Goal: Task Accomplishment & Management: Complete application form

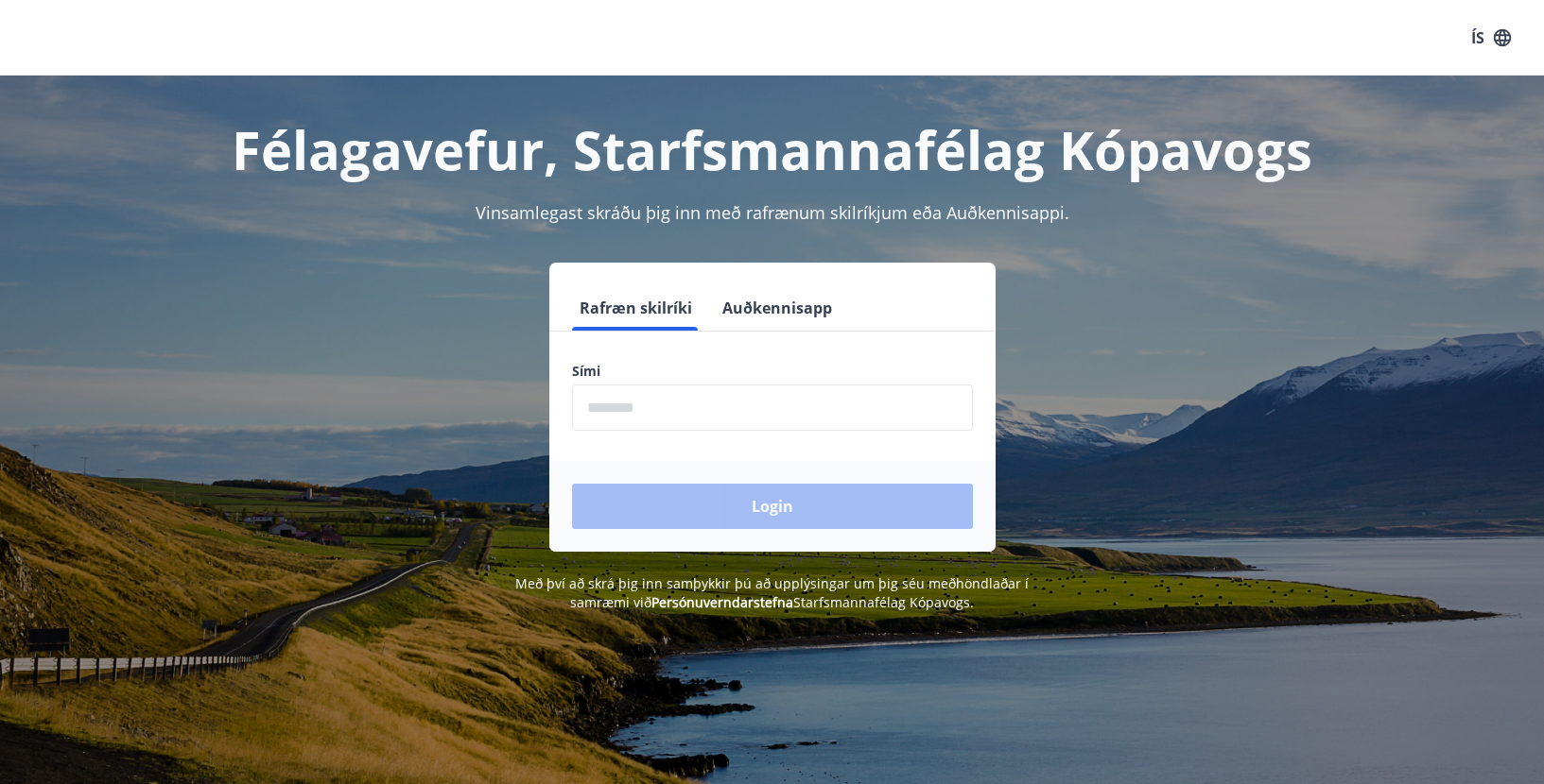
click at [631, 405] on input "phone" at bounding box center [772, 407] width 401 height 46
type input "********"
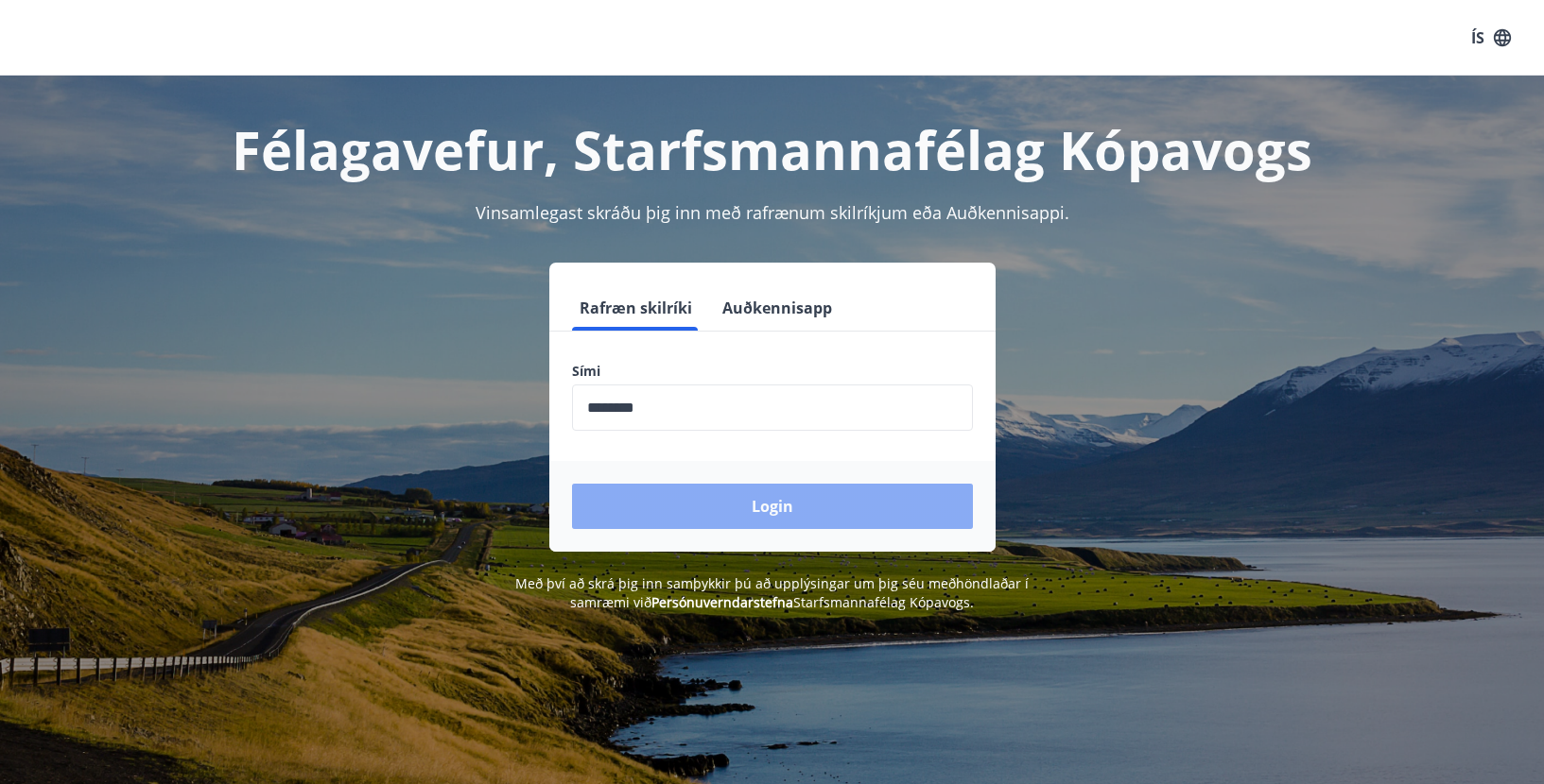
click at [746, 501] on button "Login" at bounding box center [772, 506] width 401 height 45
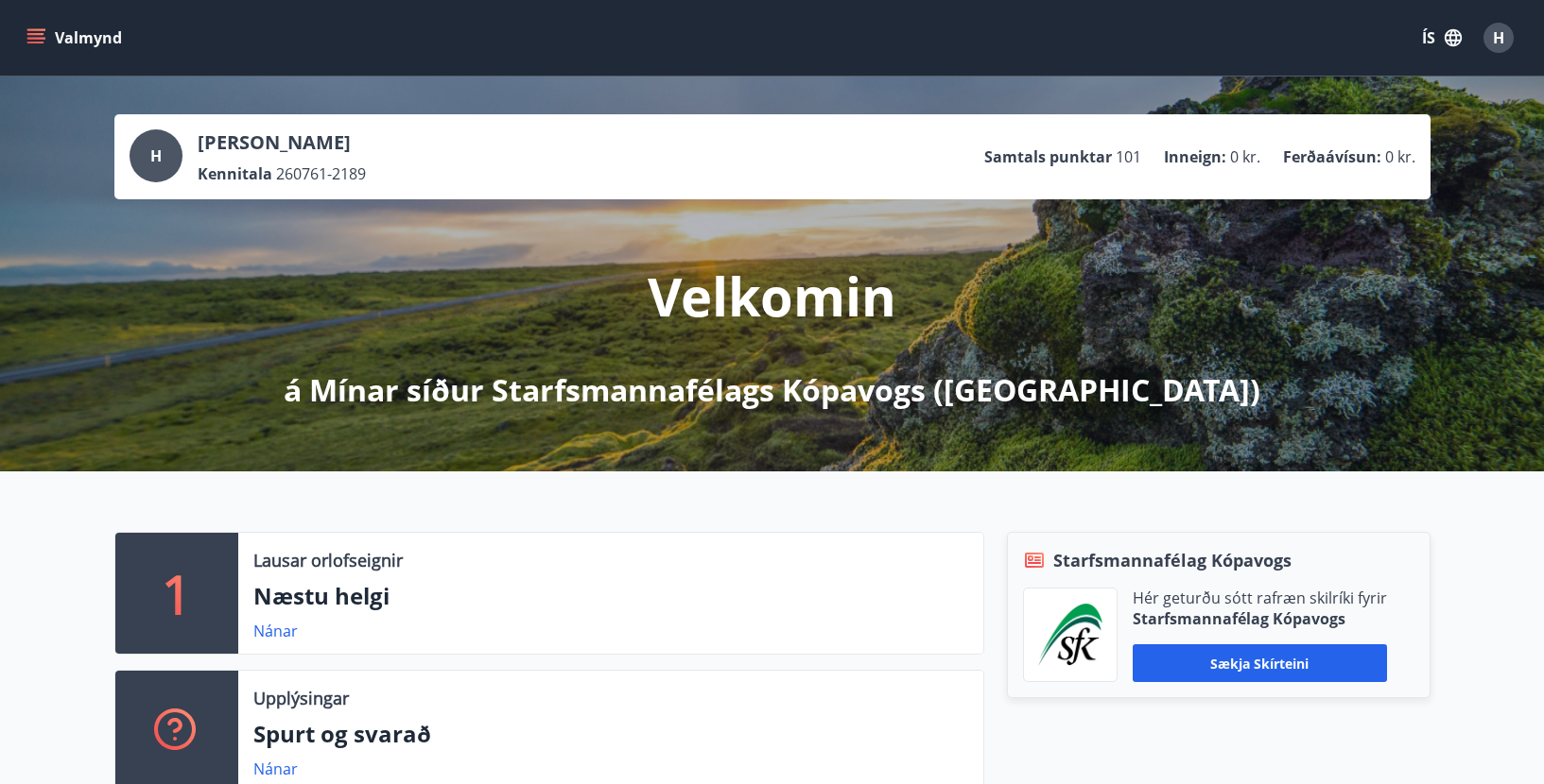
click at [433, 25] on div "Valmynd ÍS H" at bounding box center [772, 37] width 1499 height 45
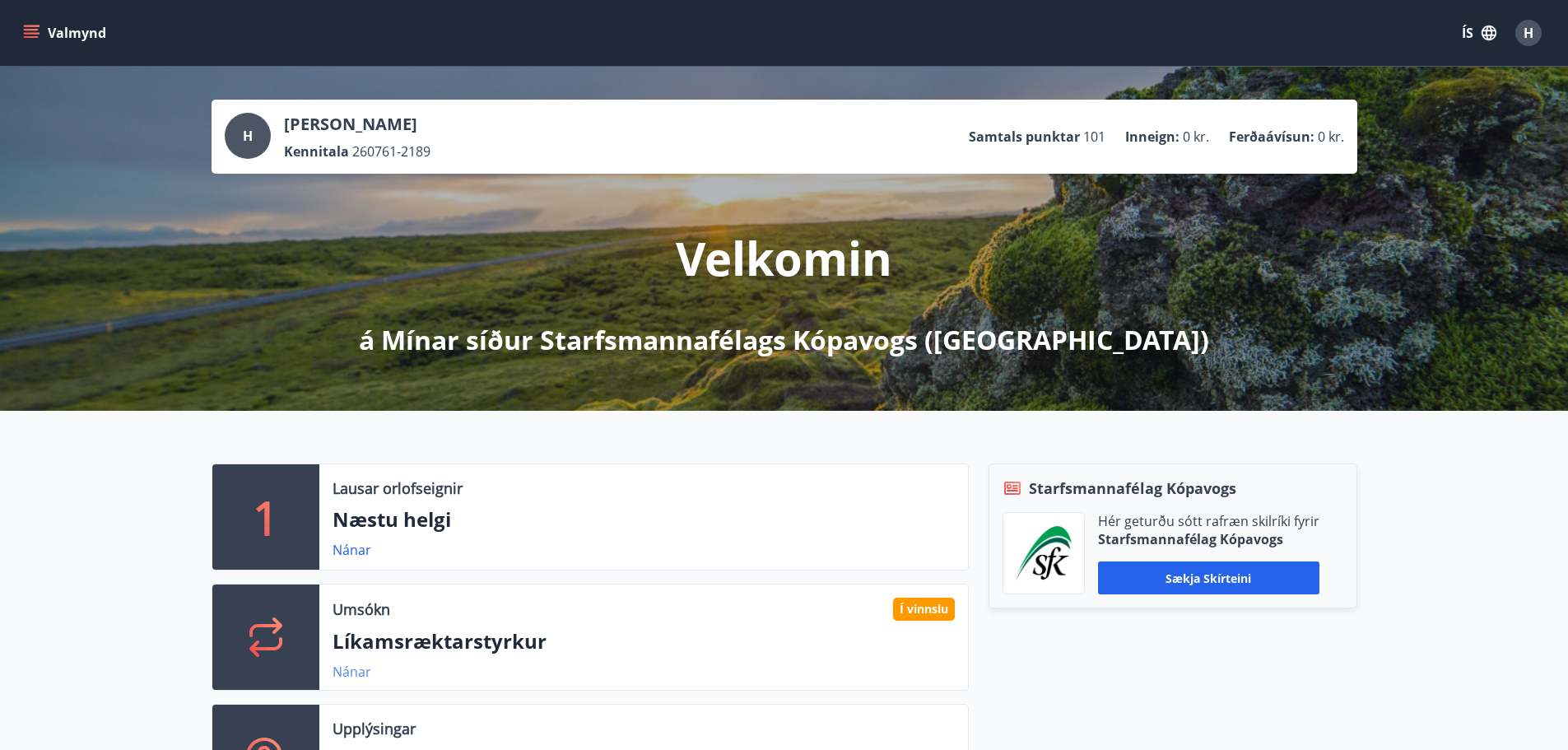
click at [349, 669] on link "Nánar" at bounding box center [351, 672] width 38 height 18
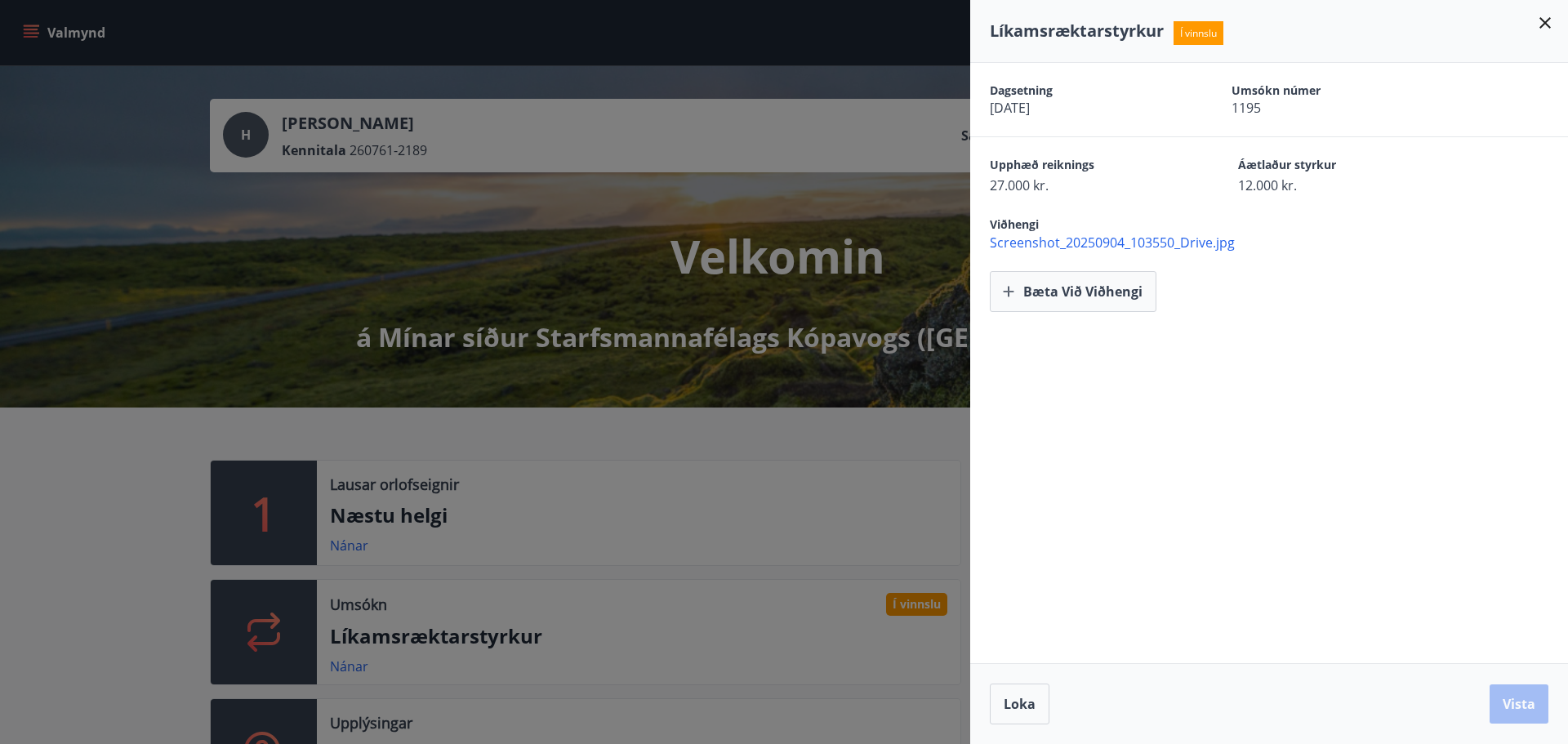
click at [1173, 243] on span "Screenshot_20250904_103550_Drive.jpg" at bounding box center [1279, 243] width 578 height 18
click at [1544, 22] on icon at bounding box center [1545, 22] width 11 height 11
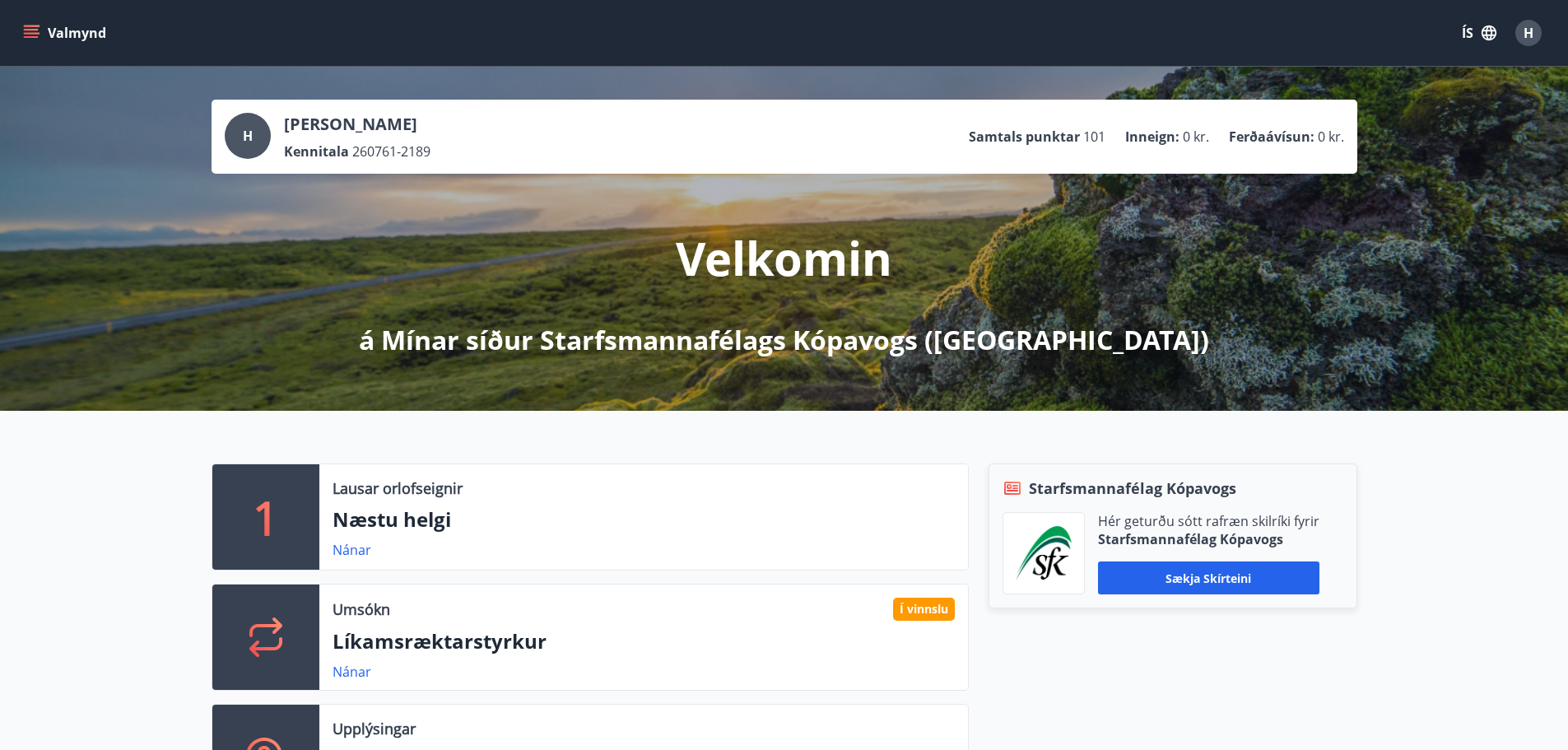
click at [32, 25] on icon "menu" at bounding box center [32, 26] width 18 height 2
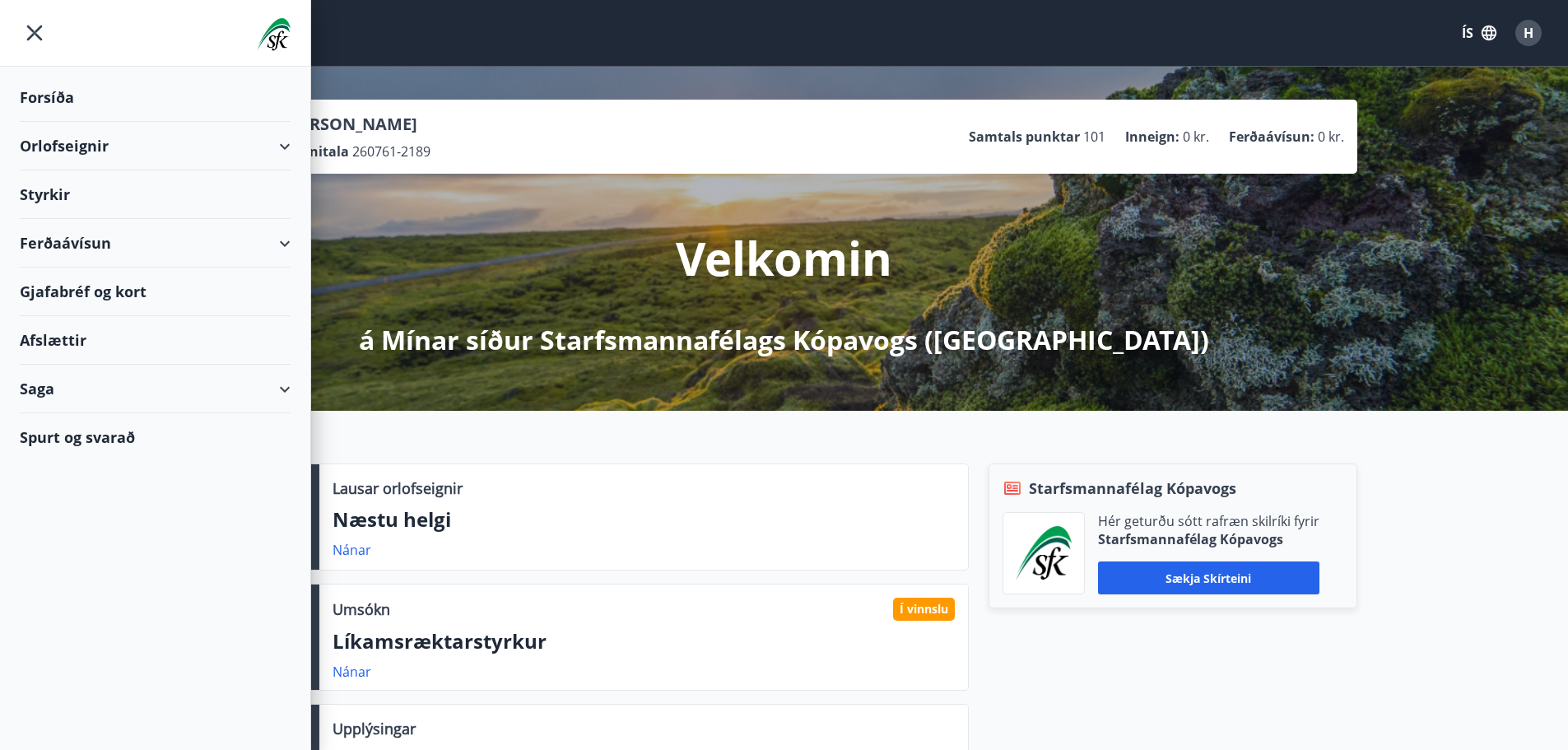
click at [282, 140] on div "Orlofseignir" at bounding box center [155, 146] width 270 height 49
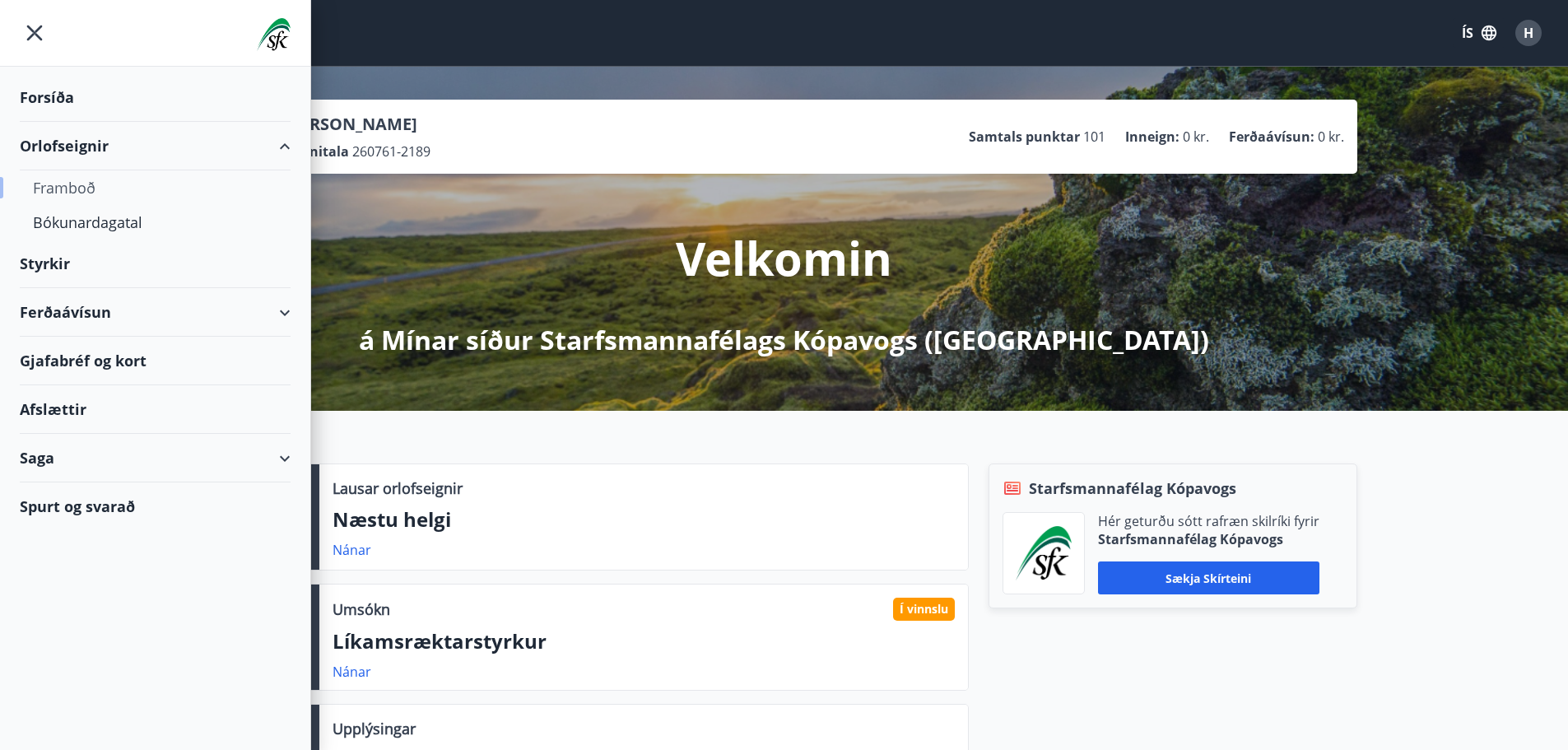
click at [63, 186] on div "Framboð" at bounding box center [155, 188] width 244 height 35
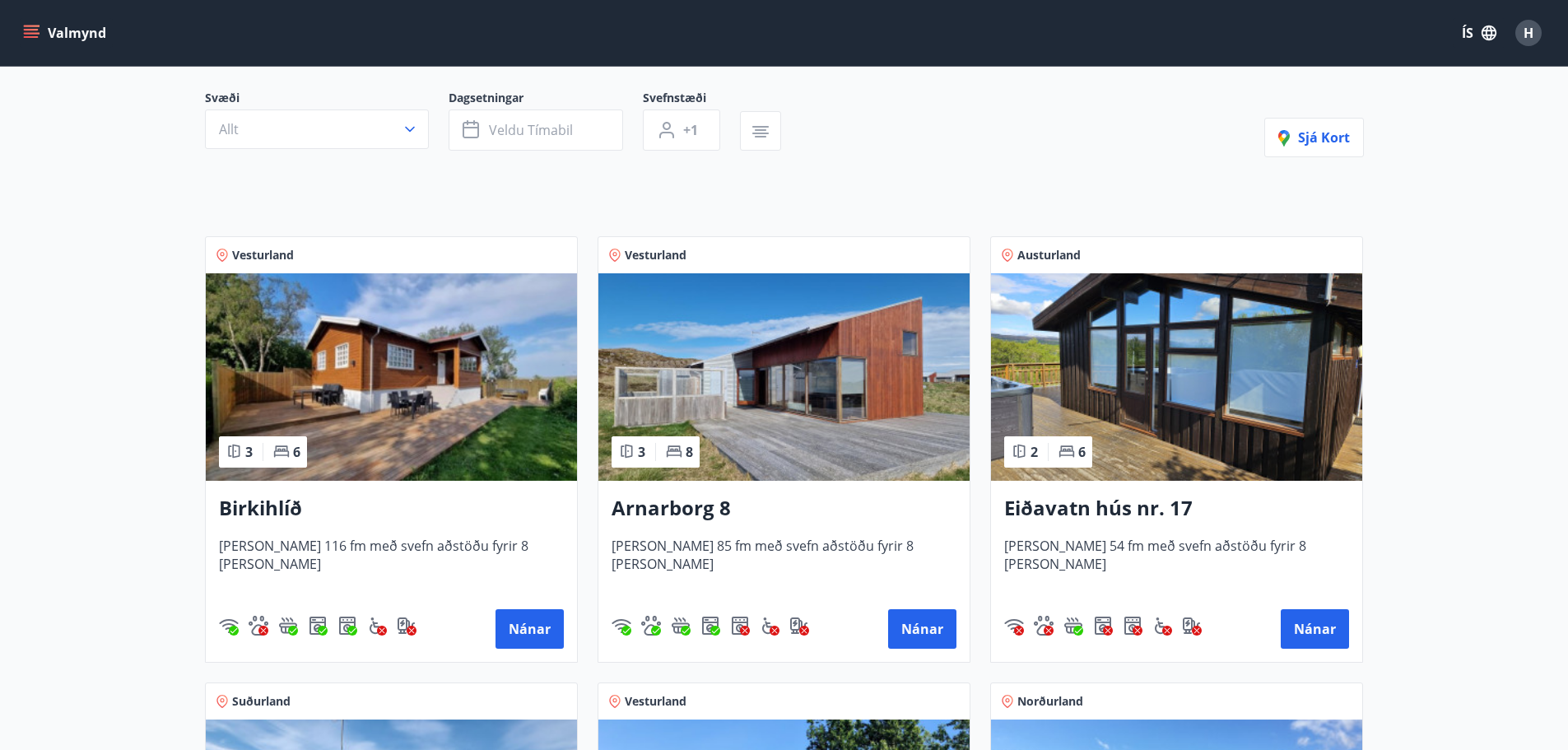
scroll to position [164, 0]
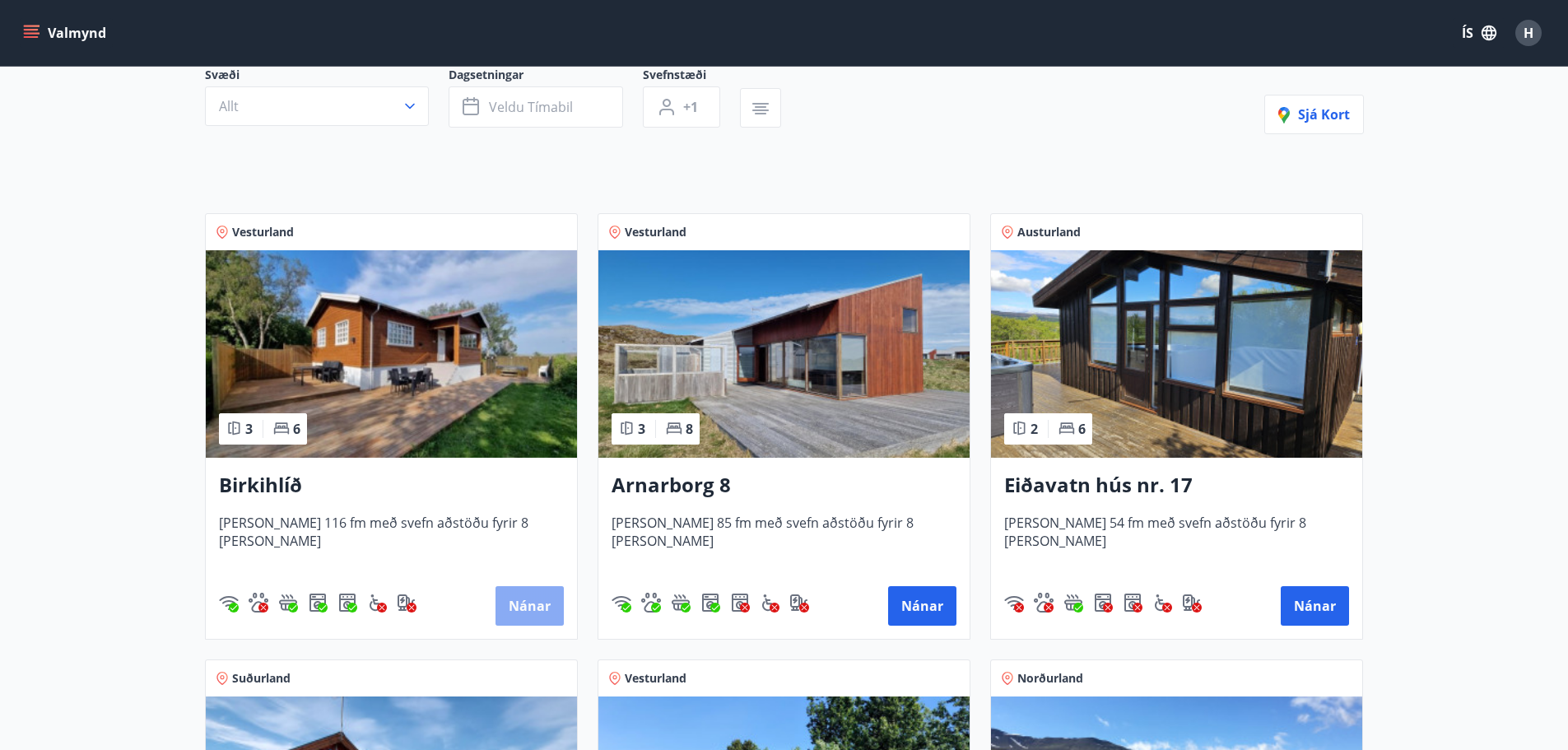
click at [520, 597] on button "Nánar" at bounding box center [530, 606] width 69 height 39
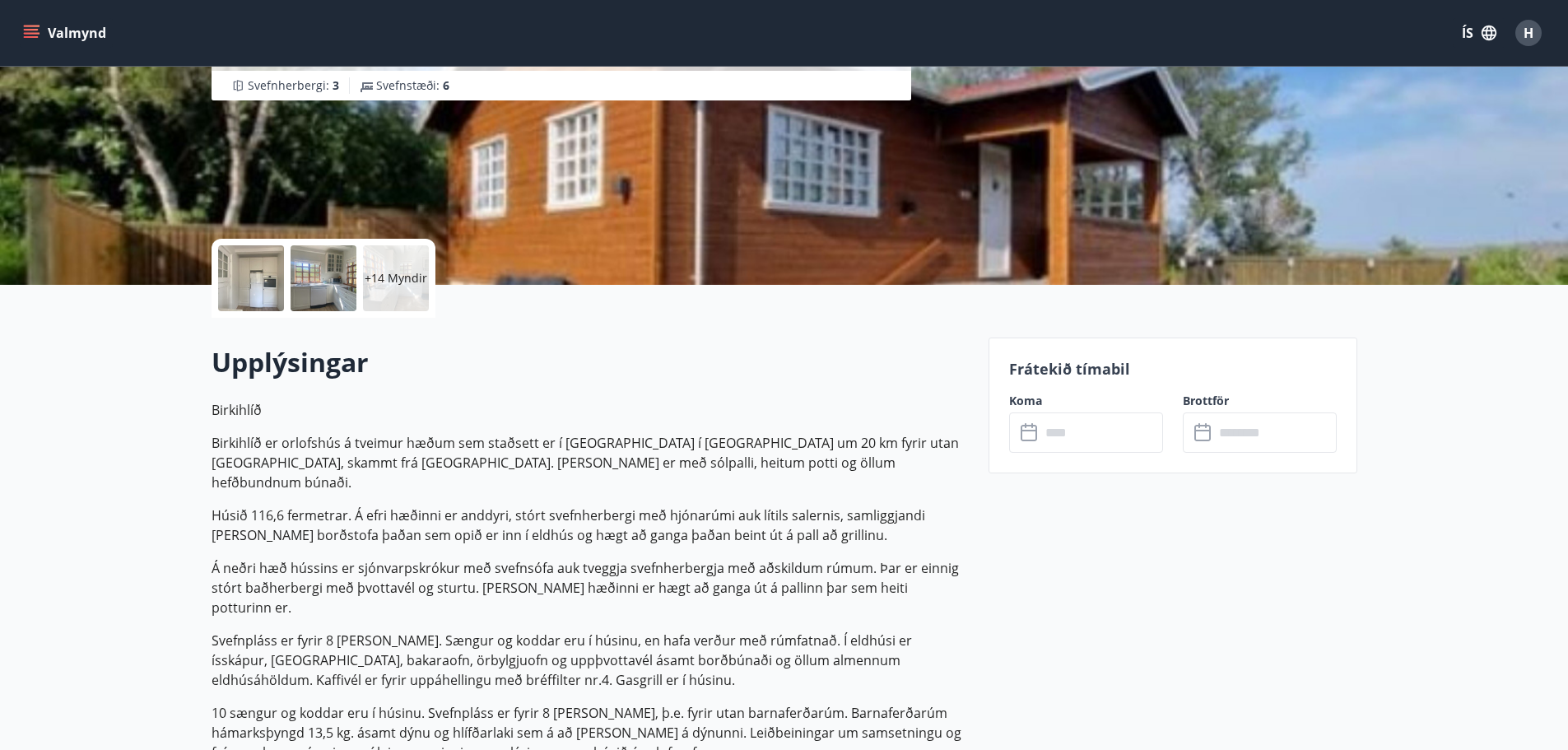
scroll to position [330, 0]
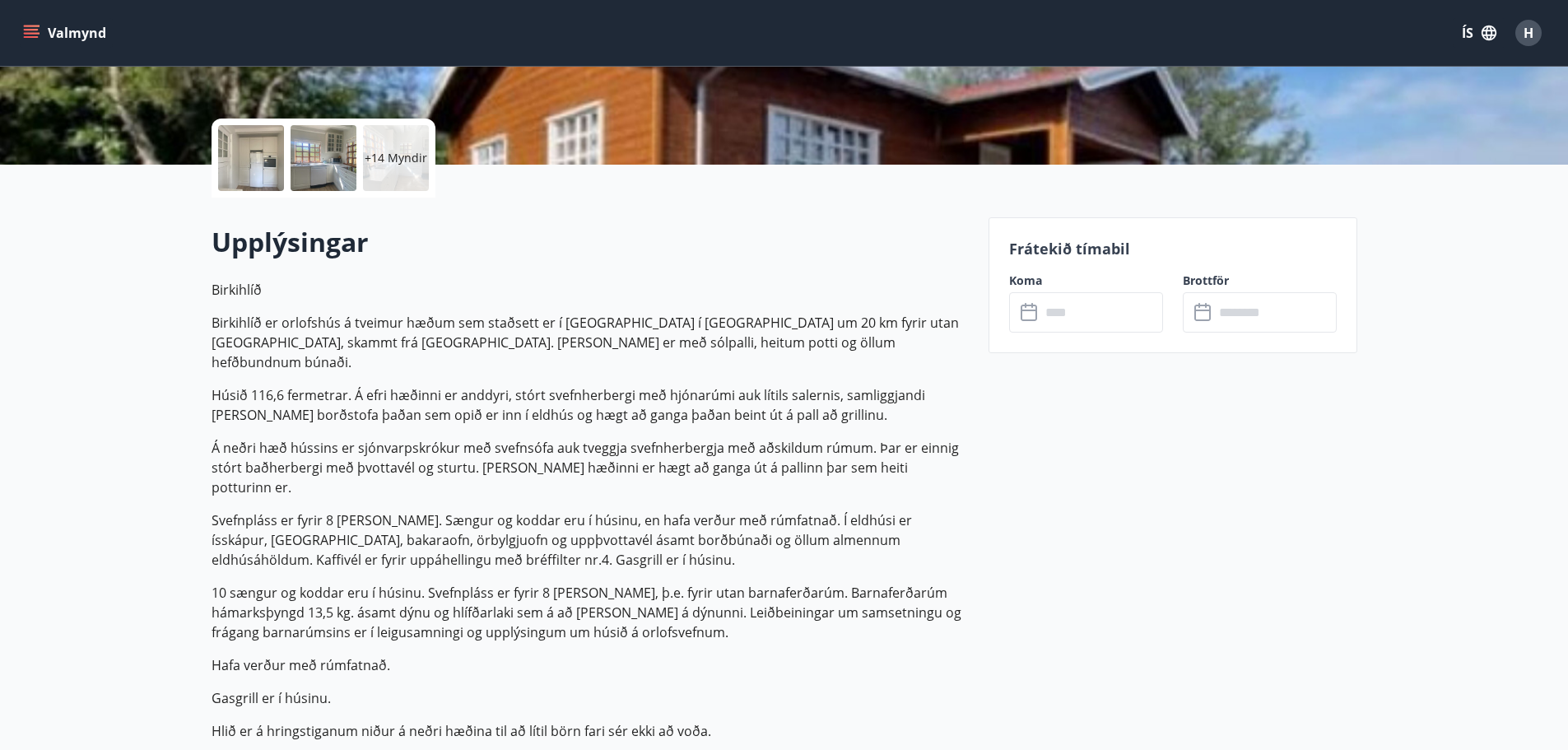
click at [47, 30] on button "Valmynd" at bounding box center [66, 33] width 93 height 30
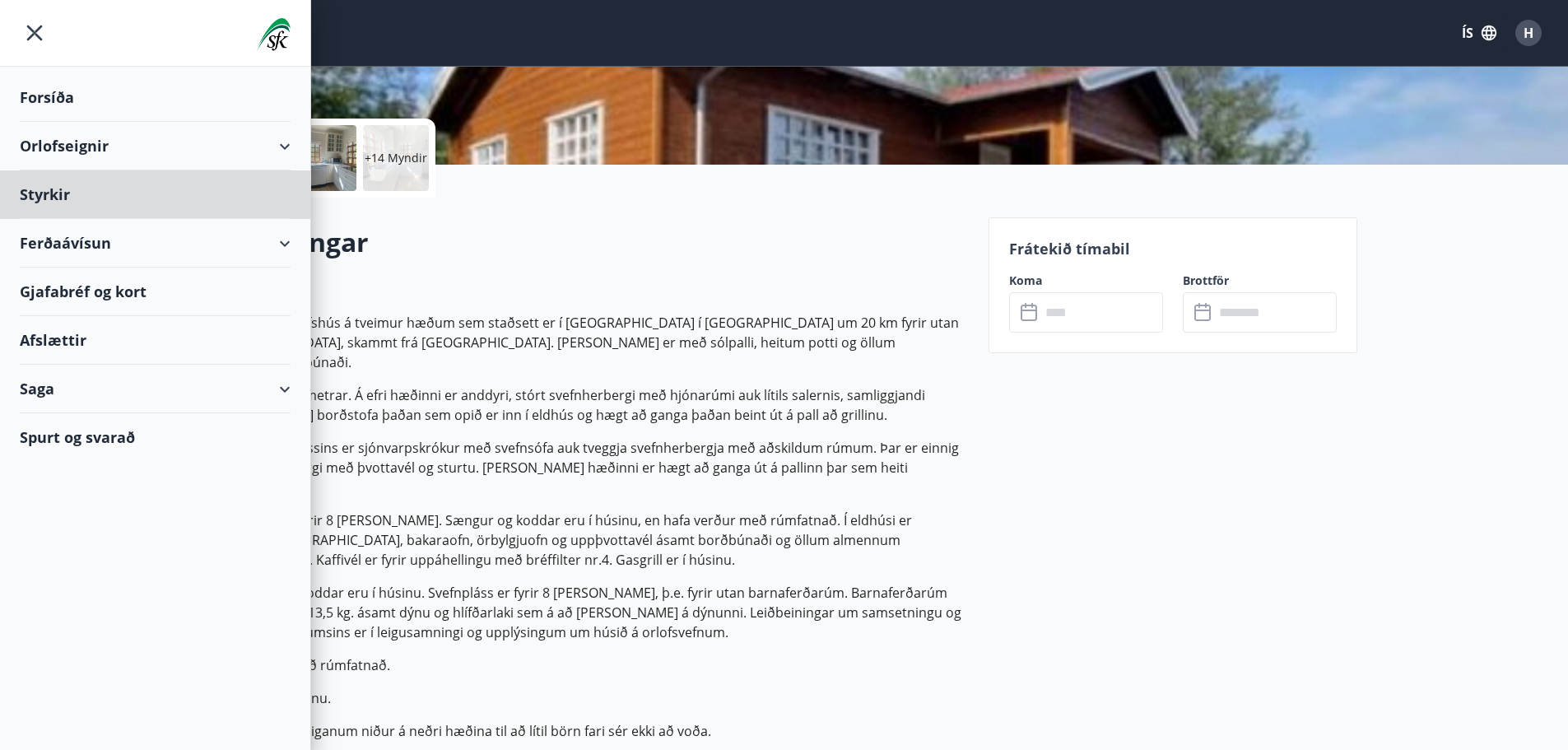
click at [48, 98] on div "Forsíða" at bounding box center [155, 97] width 270 height 49
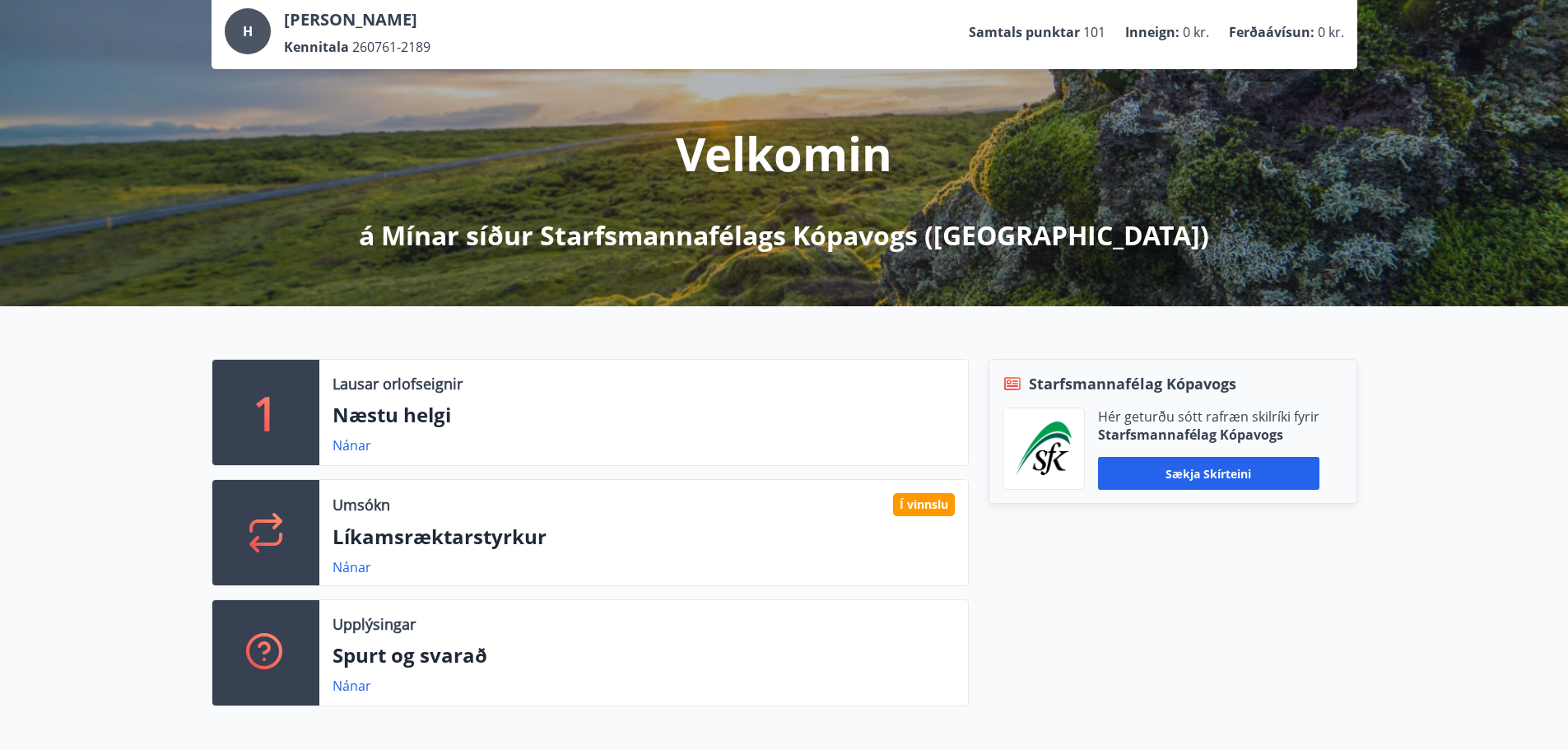
scroll to position [83, 0]
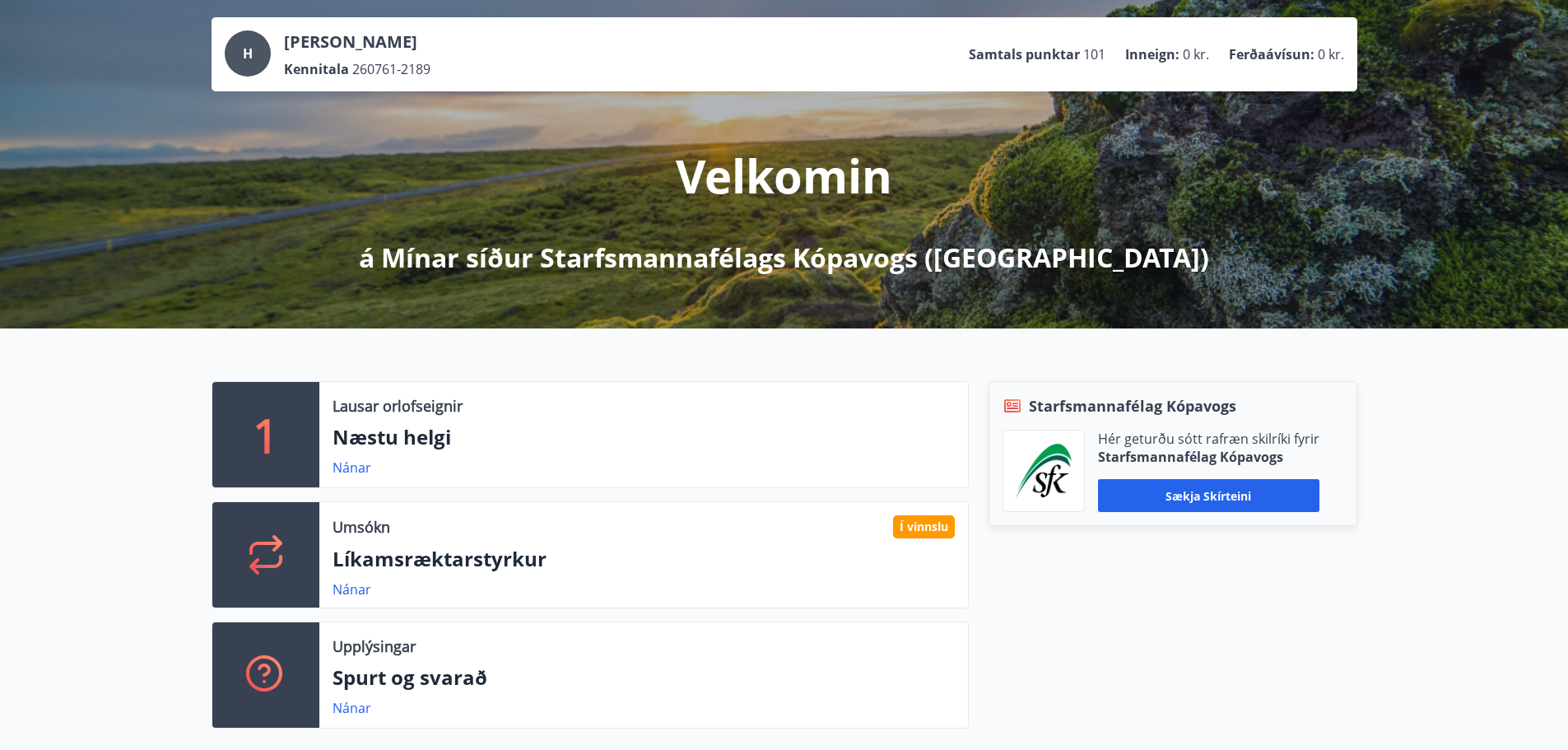
click at [1477, 466] on div "1 Lausar orlofseignir Næstu helgi Nánar Umsókn Í vinnslu Líkamsræktarstyrkur Ná…" at bounding box center [784, 548] width 1568 height 439
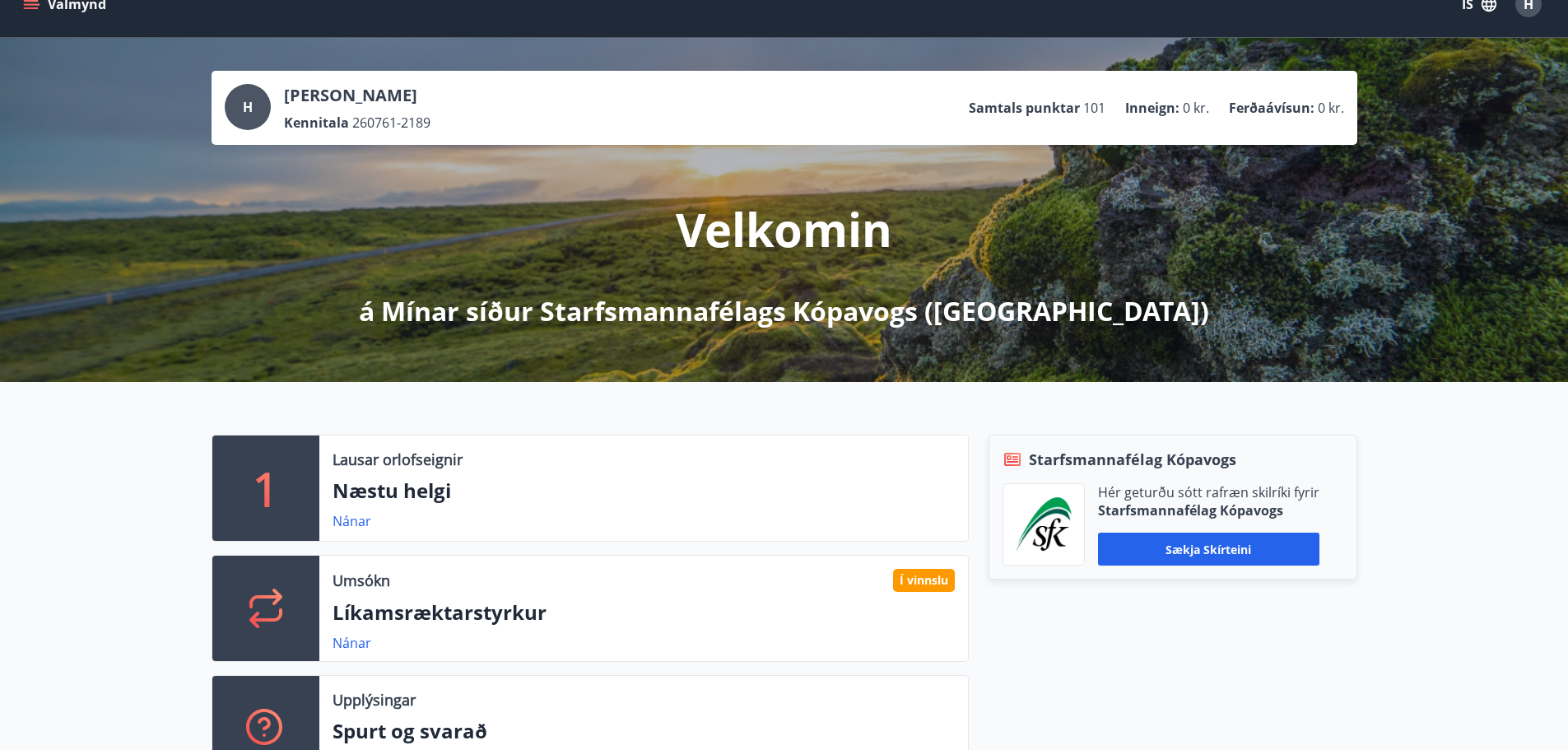
scroll to position [0, 0]
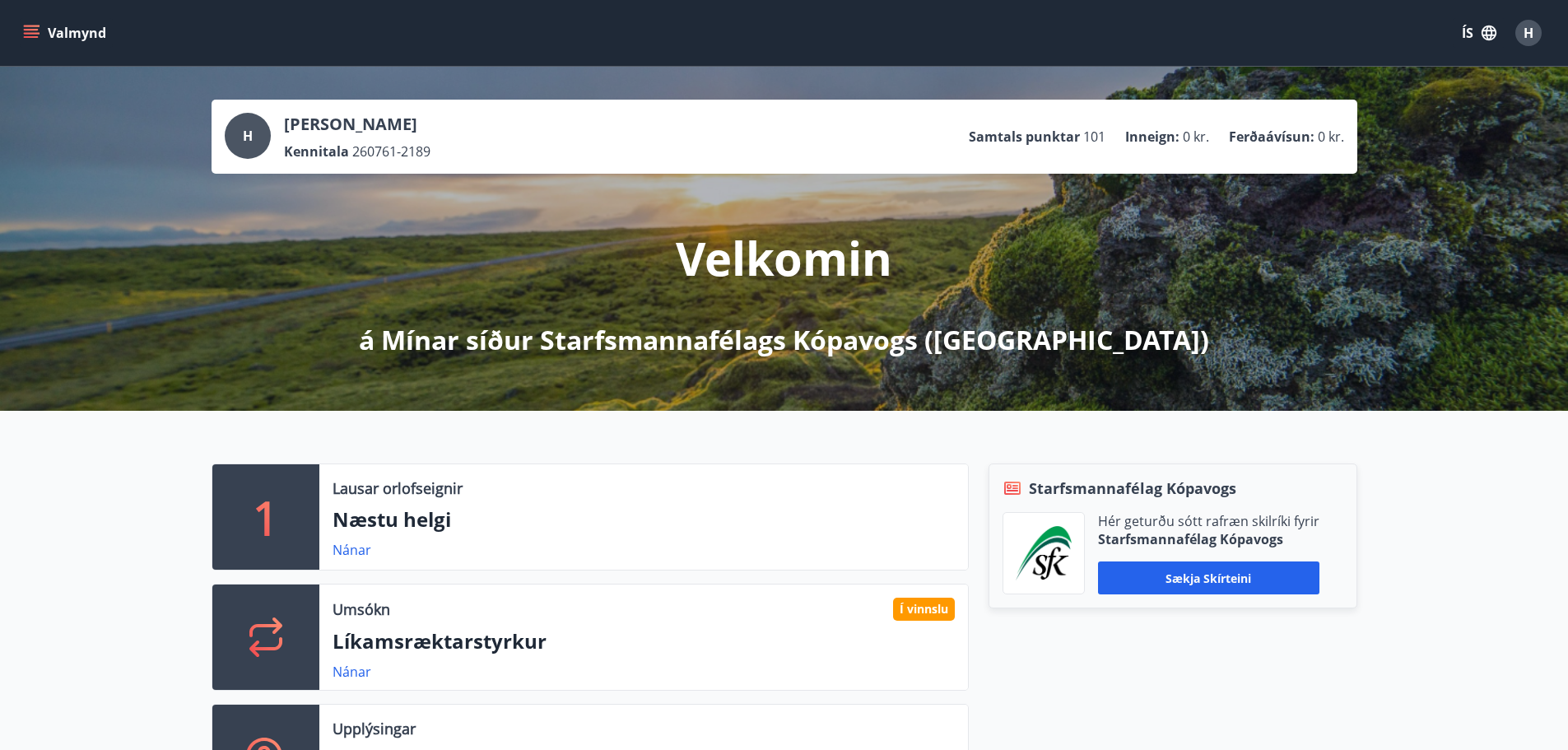
click at [57, 33] on button "Valmynd" at bounding box center [66, 33] width 93 height 30
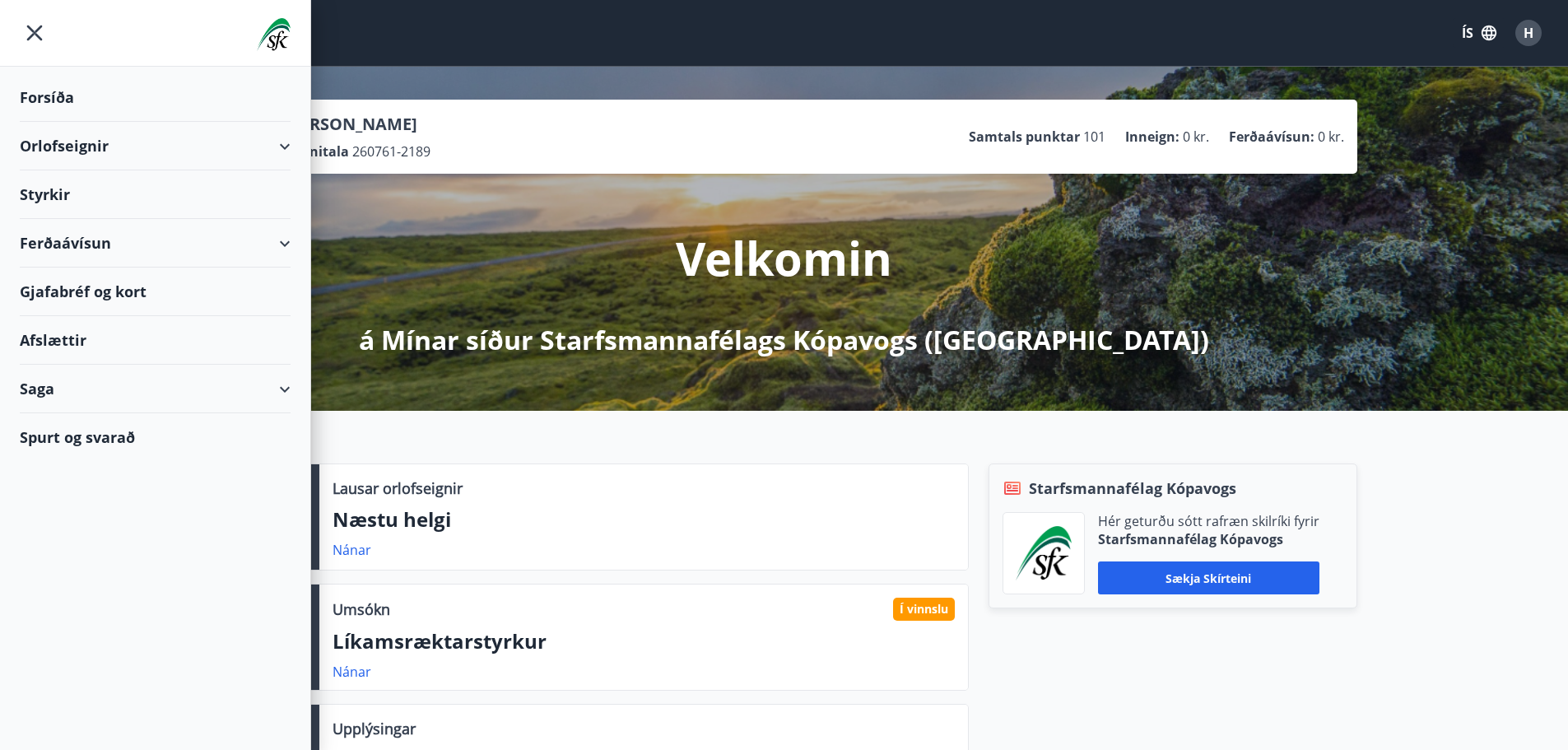
click at [45, 198] on div "Styrkir" at bounding box center [155, 195] width 270 height 49
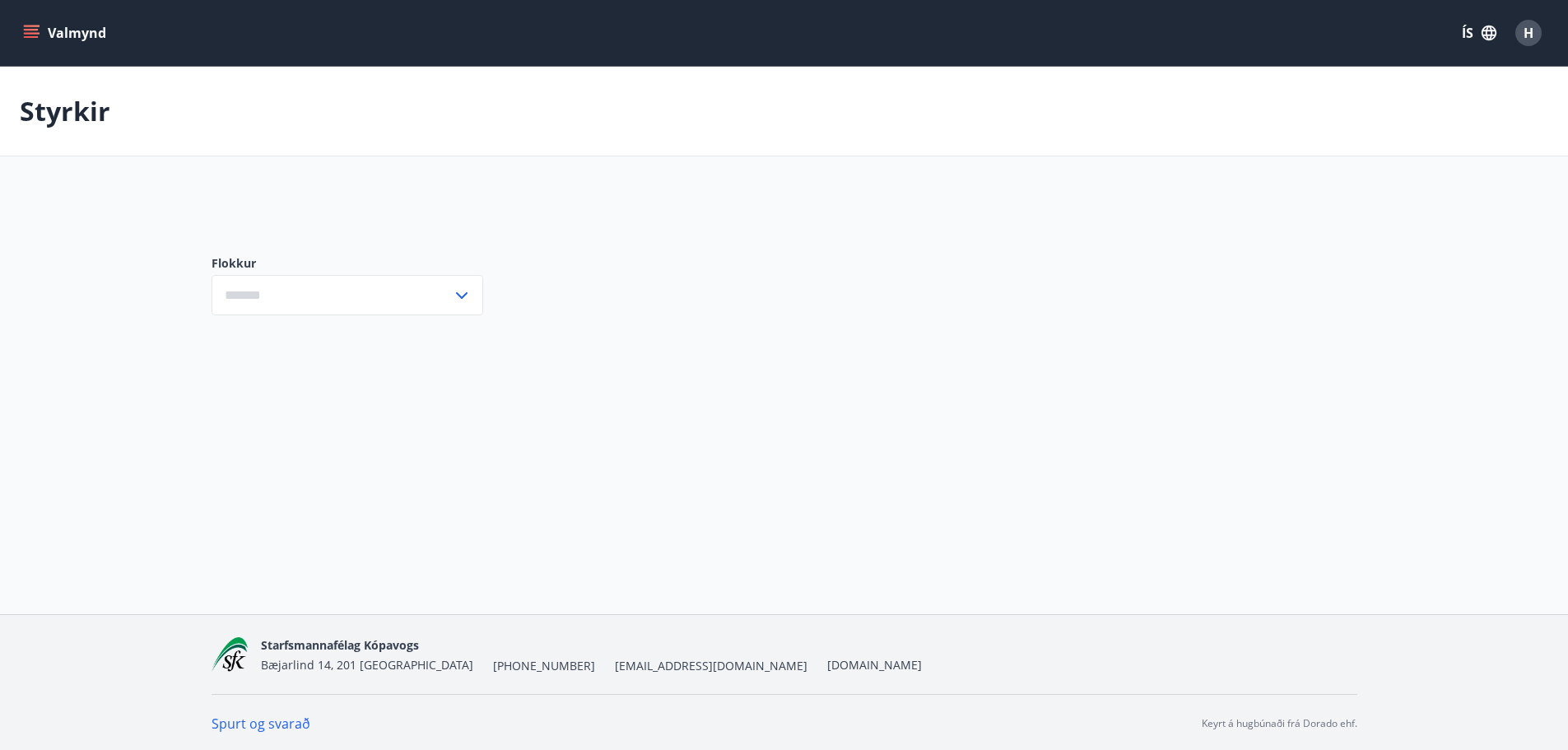
type input "***"
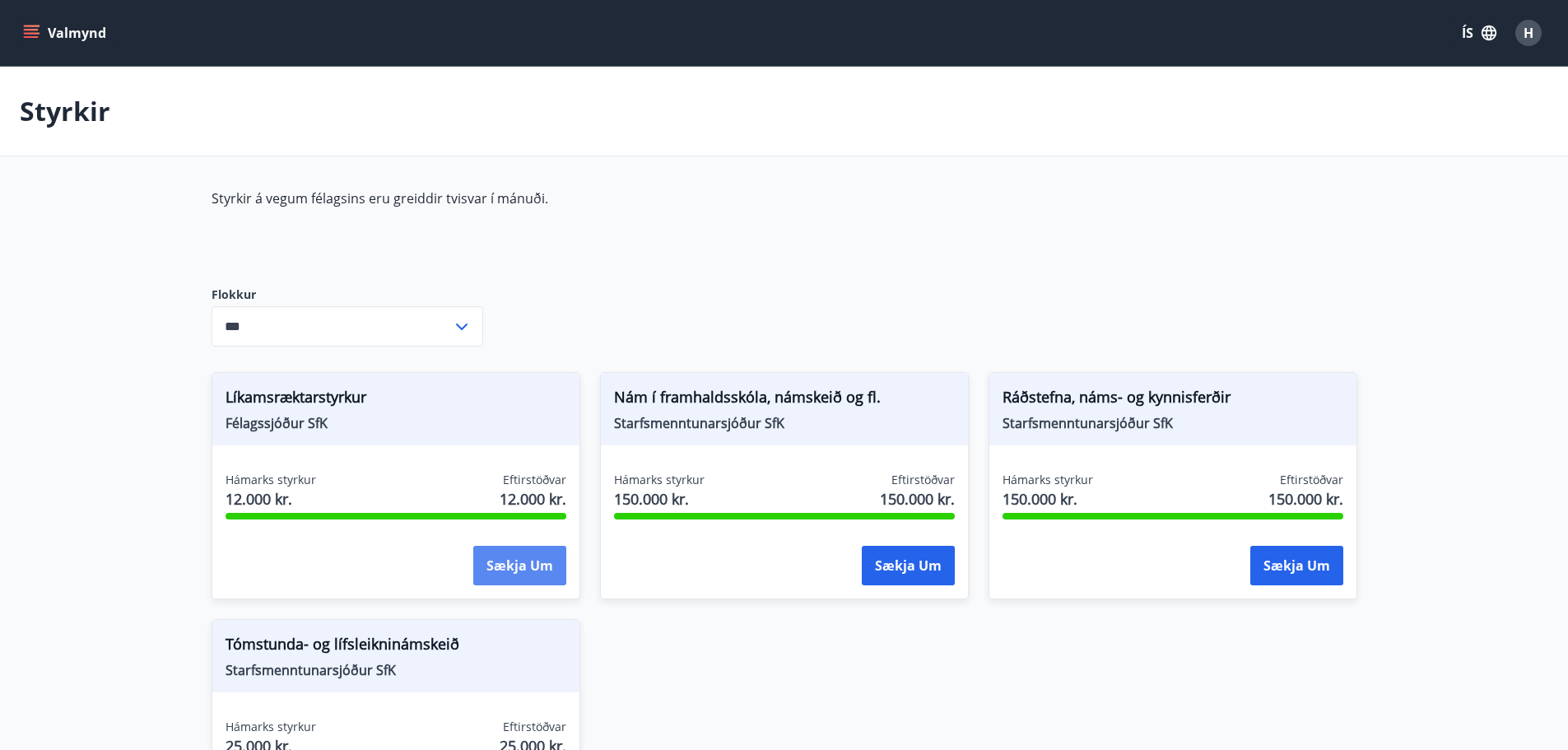
click at [521, 565] on button "Sækja um" at bounding box center [519, 565] width 93 height 39
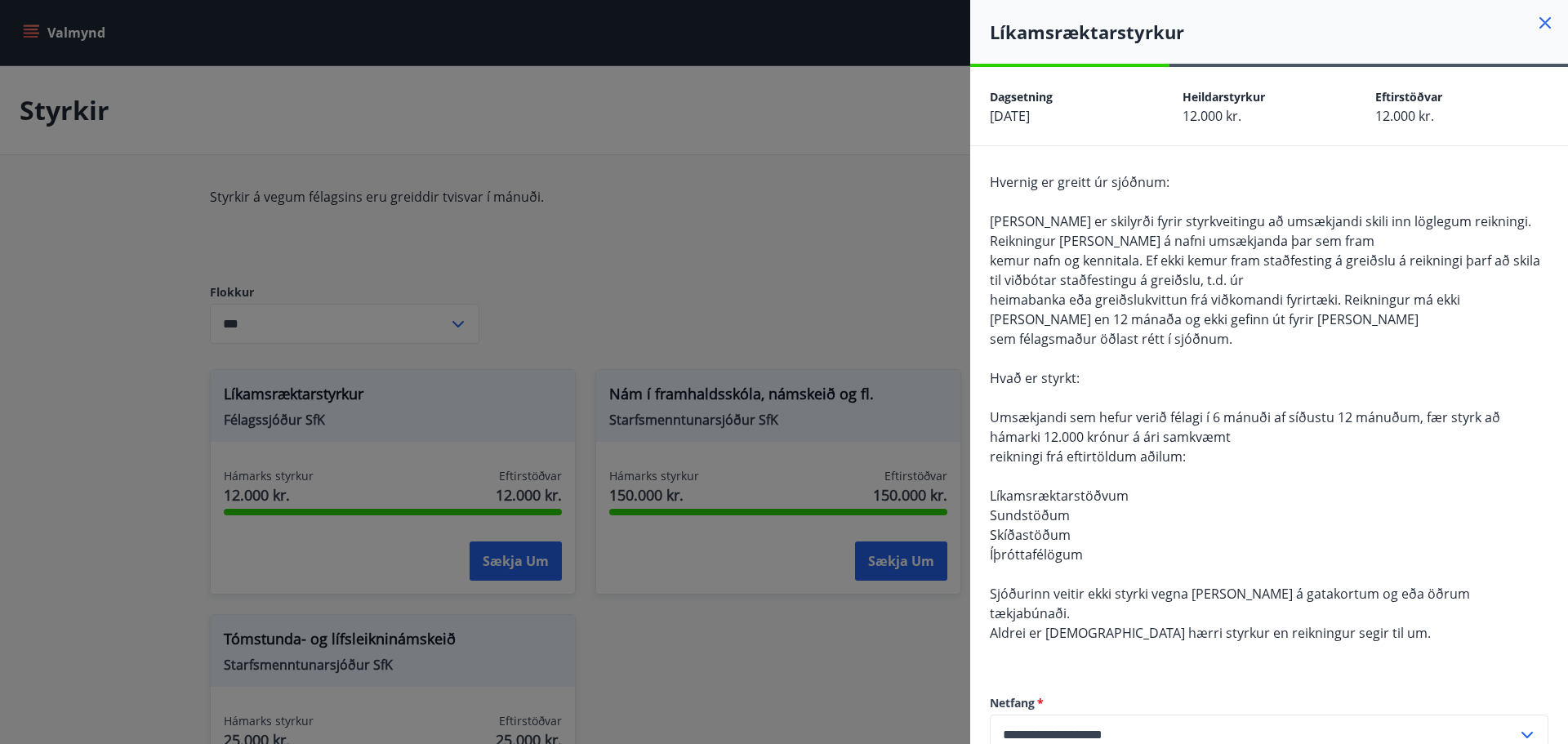
click at [1540, 20] on icon at bounding box center [1545, 22] width 11 height 11
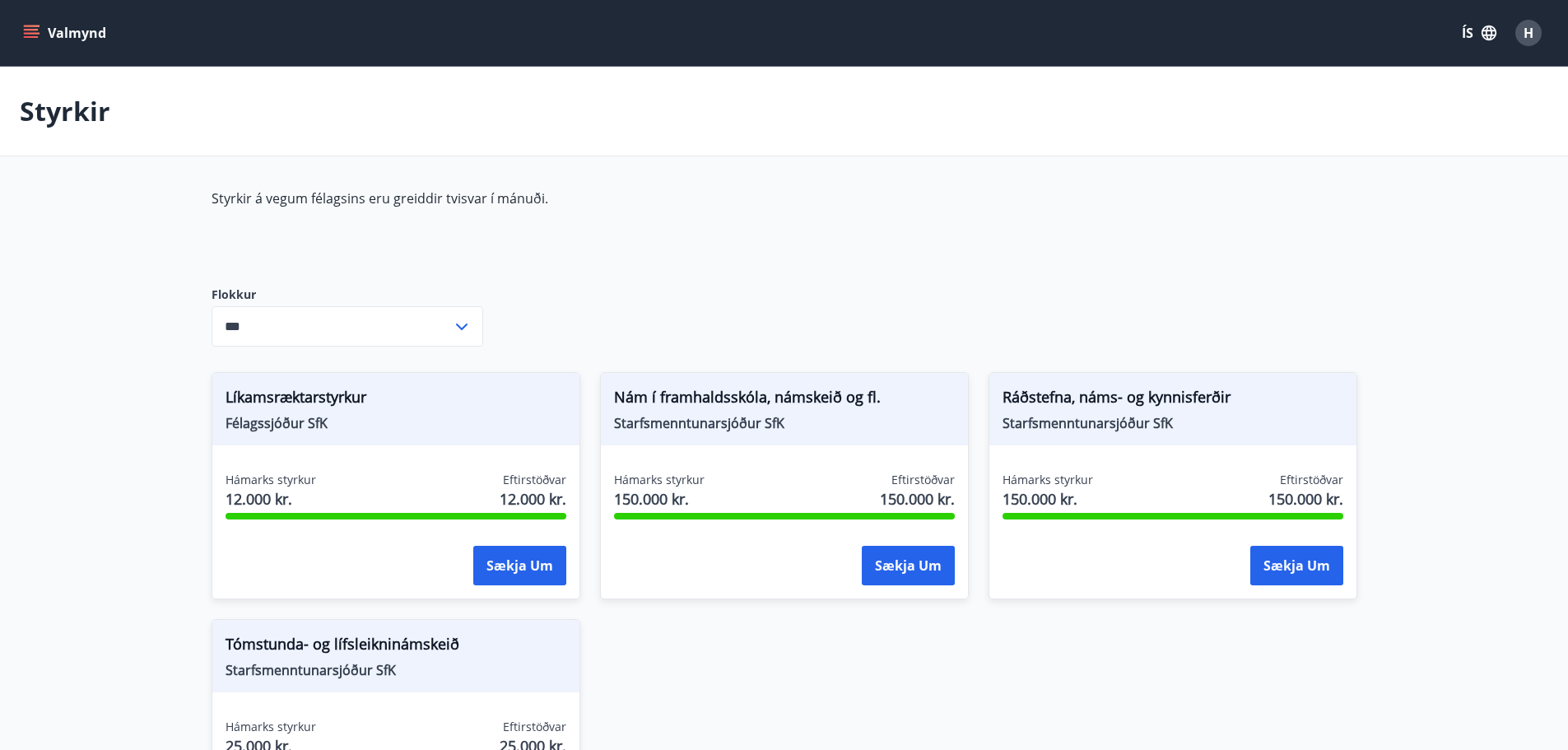
click at [20, 24] on button "Valmynd" at bounding box center [66, 33] width 93 height 30
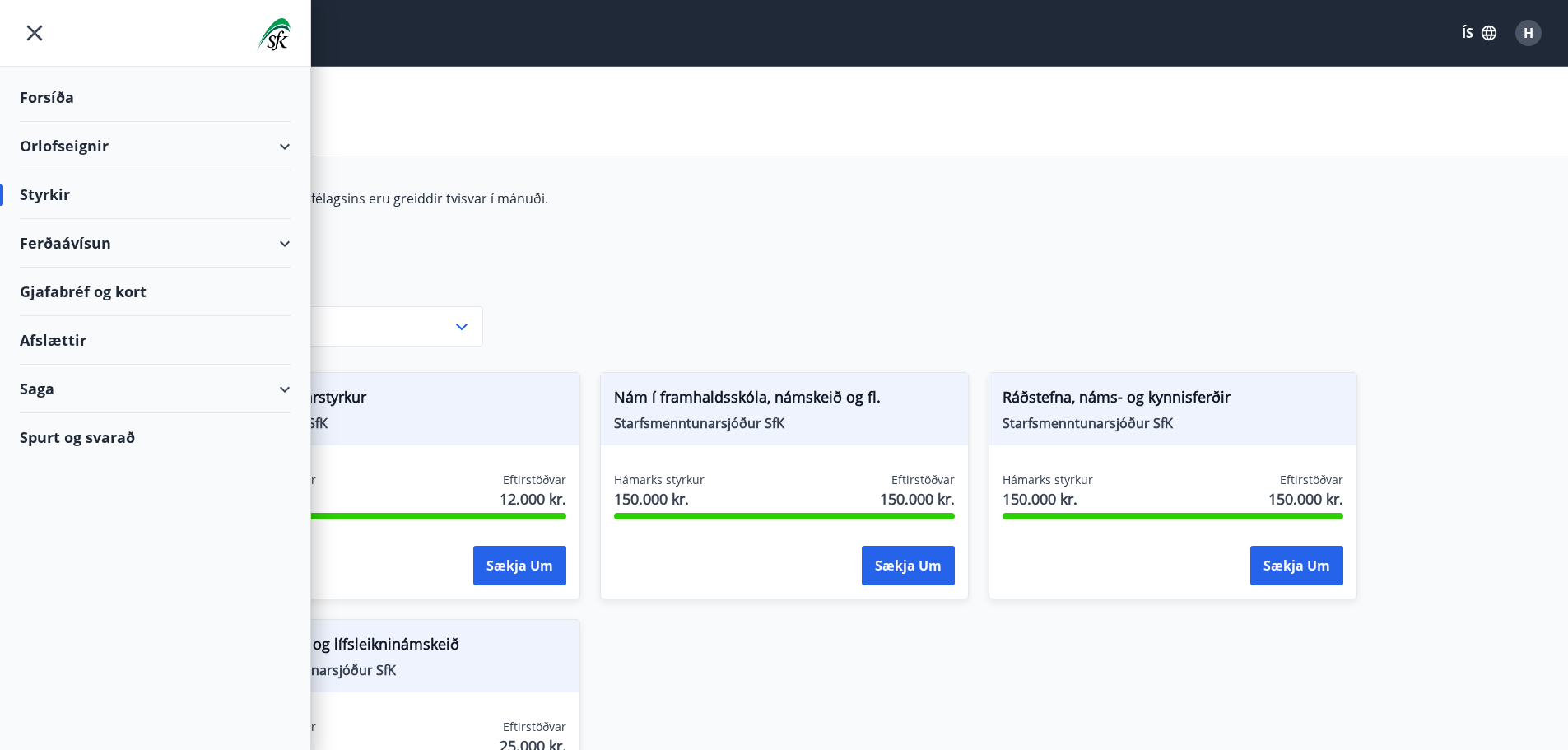
click at [57, 93] on div "Forsíða" at bounding box center [155, 97] width 270 height 49
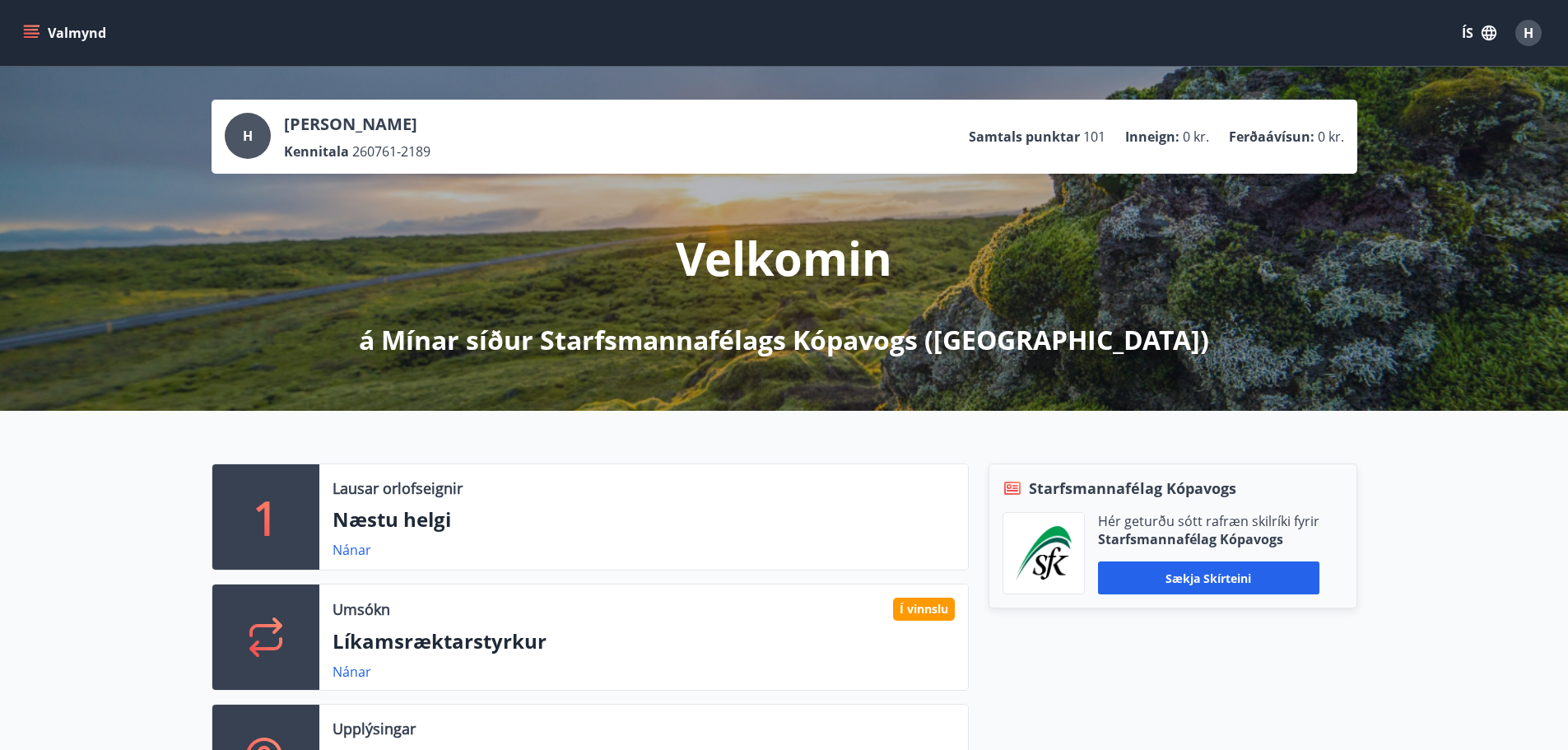
click at [1526, 25] on span "H" at bounding box center [1528, 32] width 10 height 18
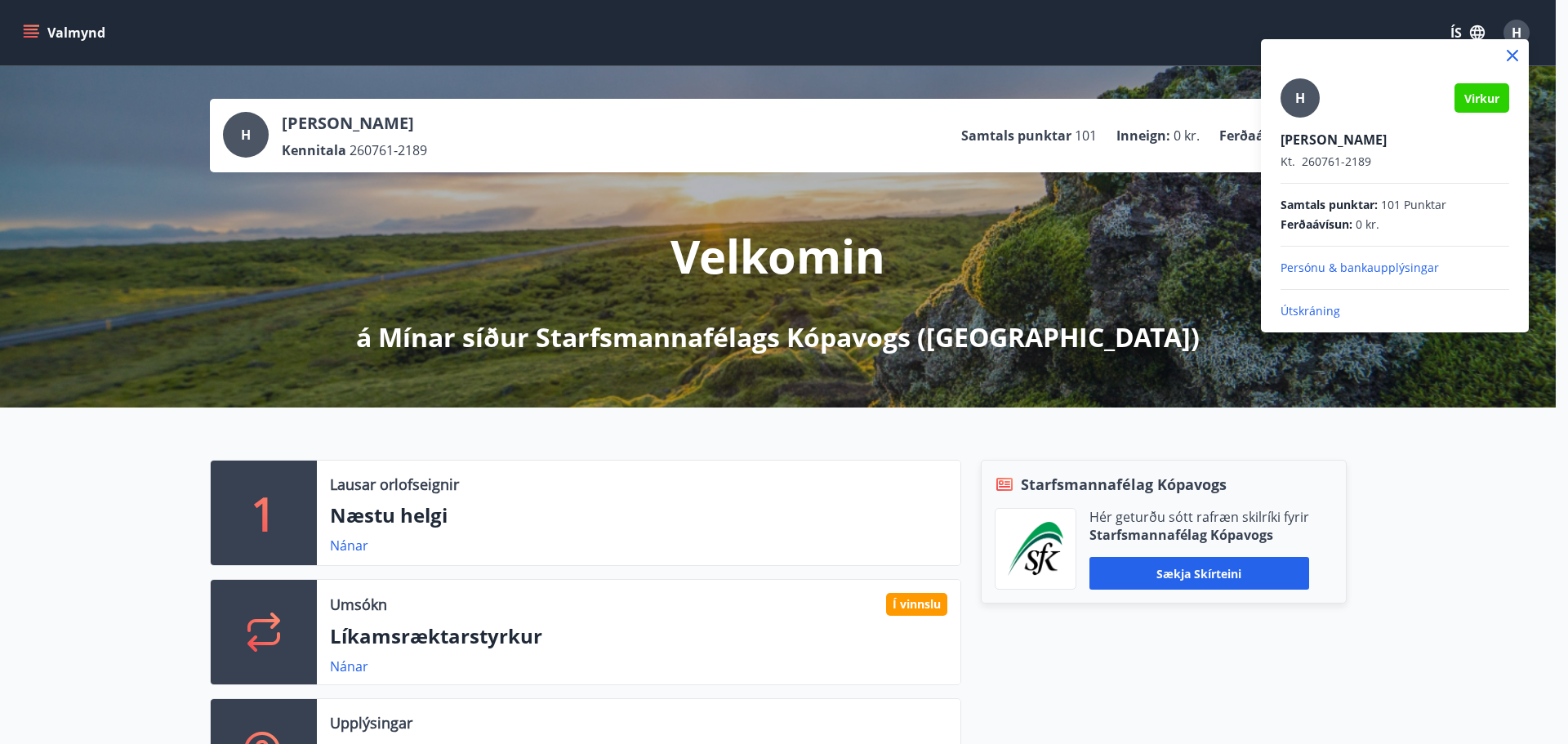
click at [1293, 312] on p "Útskráning" at bounding box center [1395, 311] width 229 height 16
